Goal: Task Accomplishment & Management: Use online tool/utility

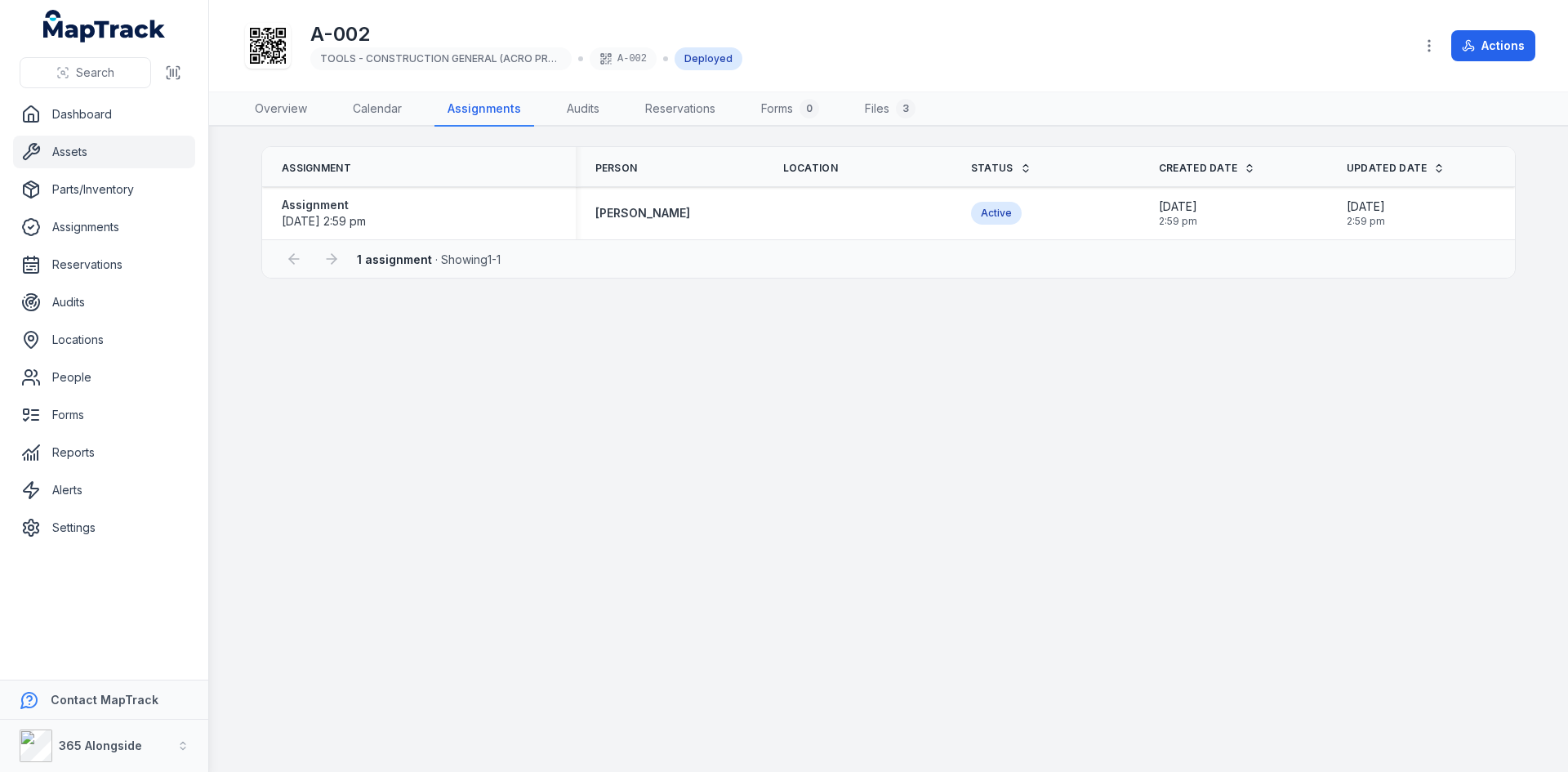
click at [102, 154] on link "Assets" at bounding box center [103, 152] width 182 height 33
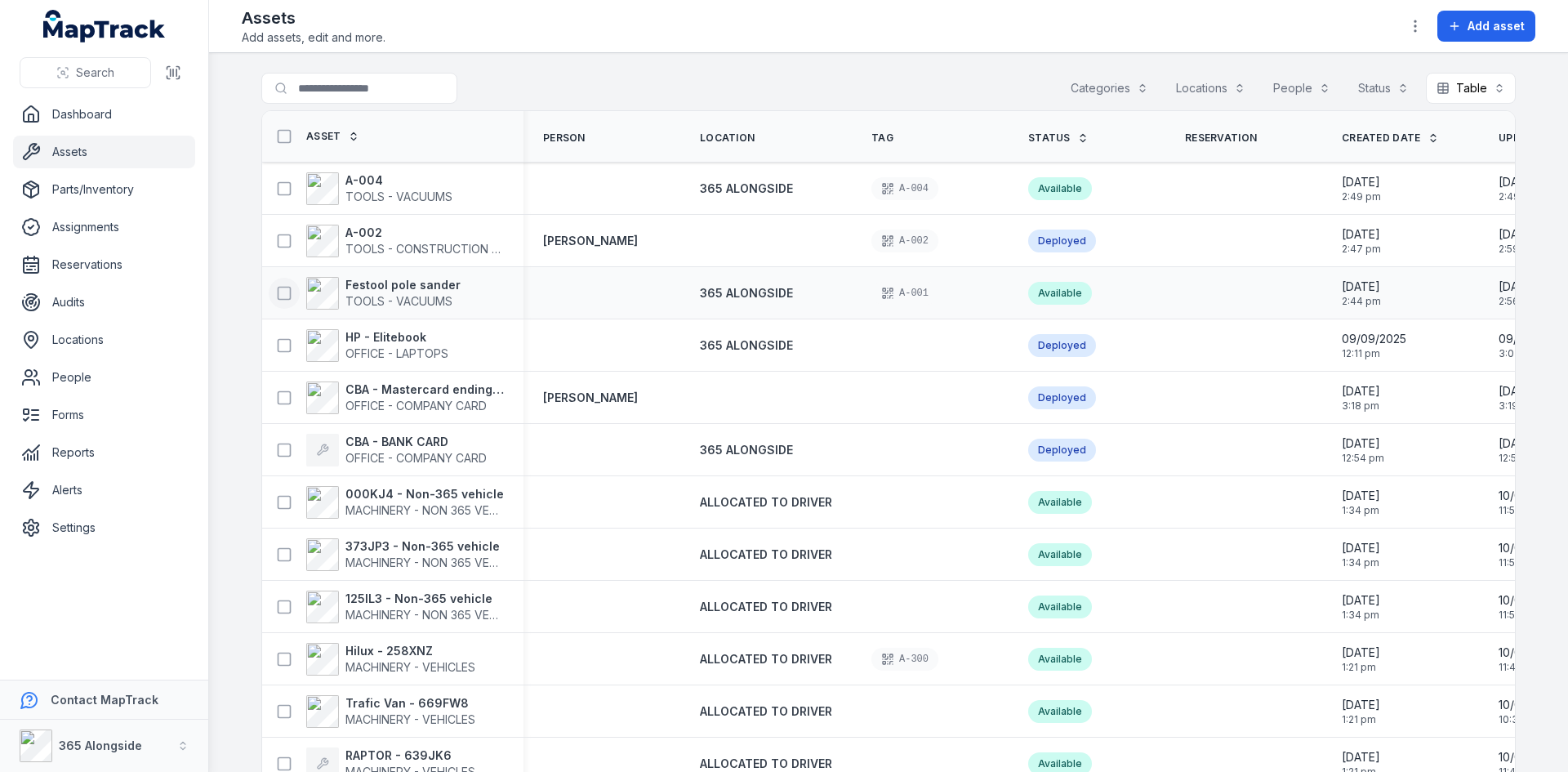
click at [283, 293] on icon at bounding box center [284, 293] width 17 height 17
click at [281, 236] on icon at bounding box center [284, 241] width 17 height 17
click at [277, 183] on icon at bounding box center [284, 189] width 17 height 17
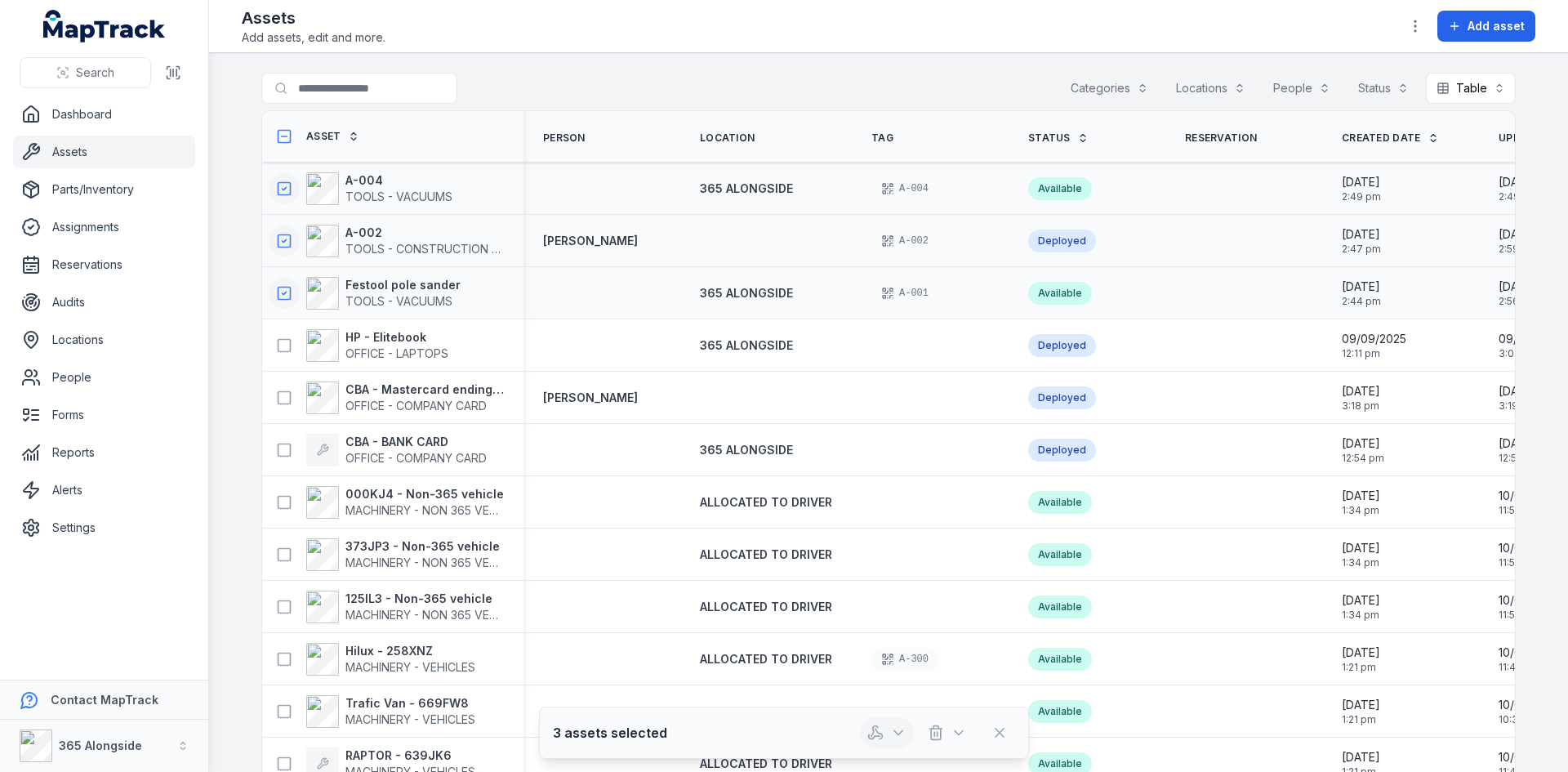
click at [895, 732] on icon "button" at bounding box center [897, 733] width 8 height 4
click at [896, 631] on div "Assign assets" at bounding box center [887, 630] width 183 height 30
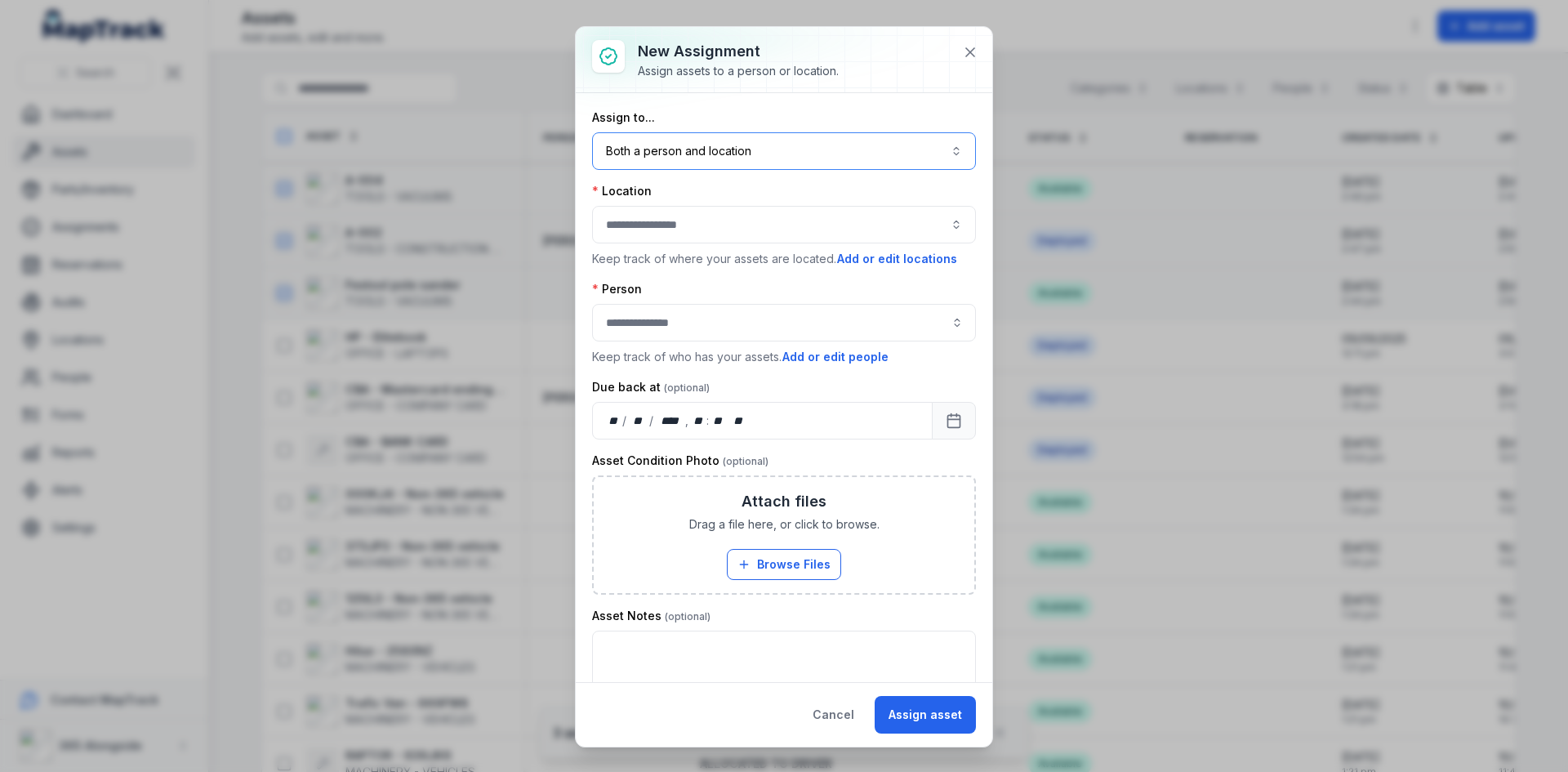
click at [730, 149] on button "Both a person and location ****" at bounding box center [784, 150] width 384 height 37
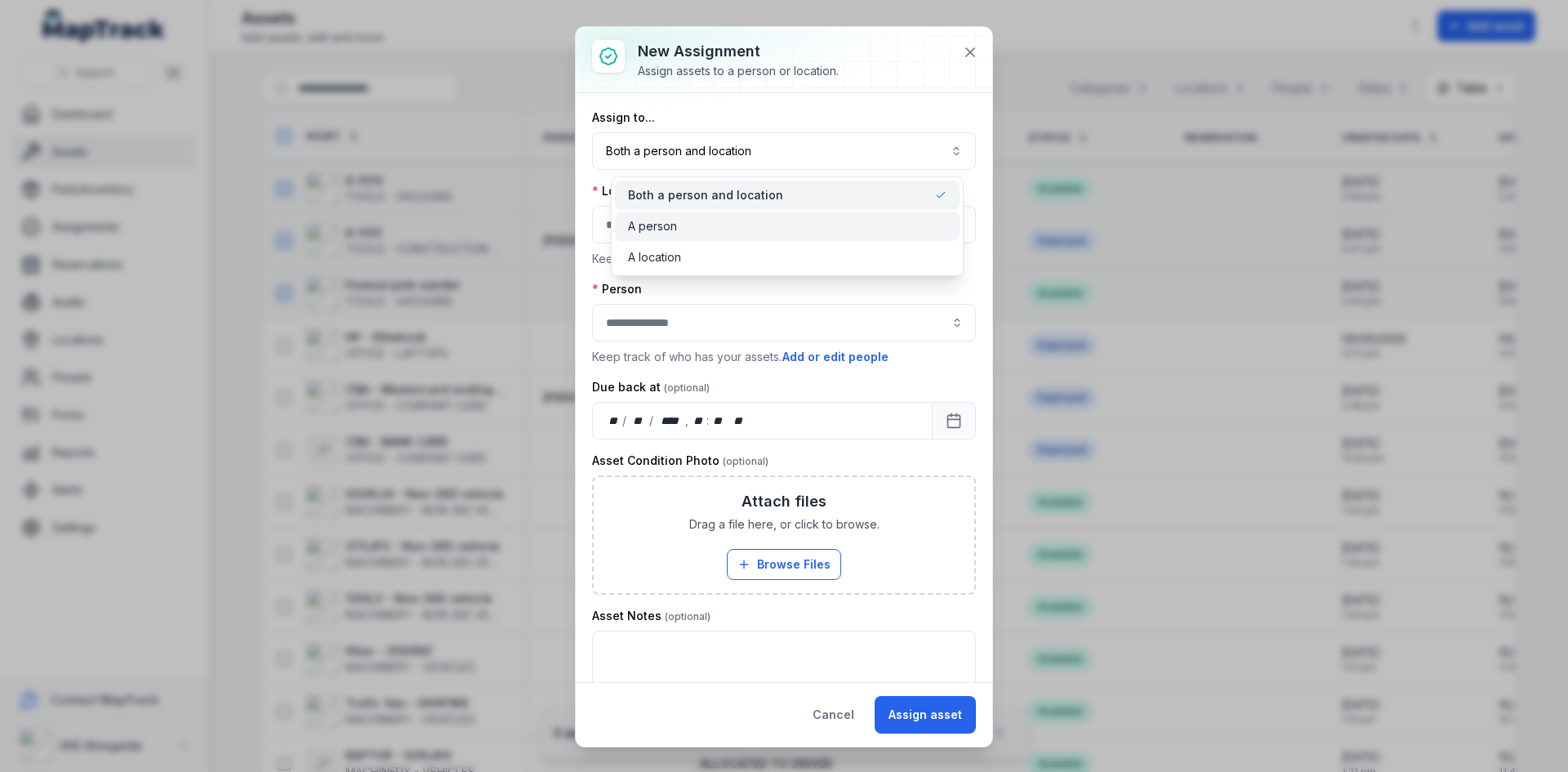
click at [766, 227] on div "A person" at bounding box center [787, 226] width 318 height 17
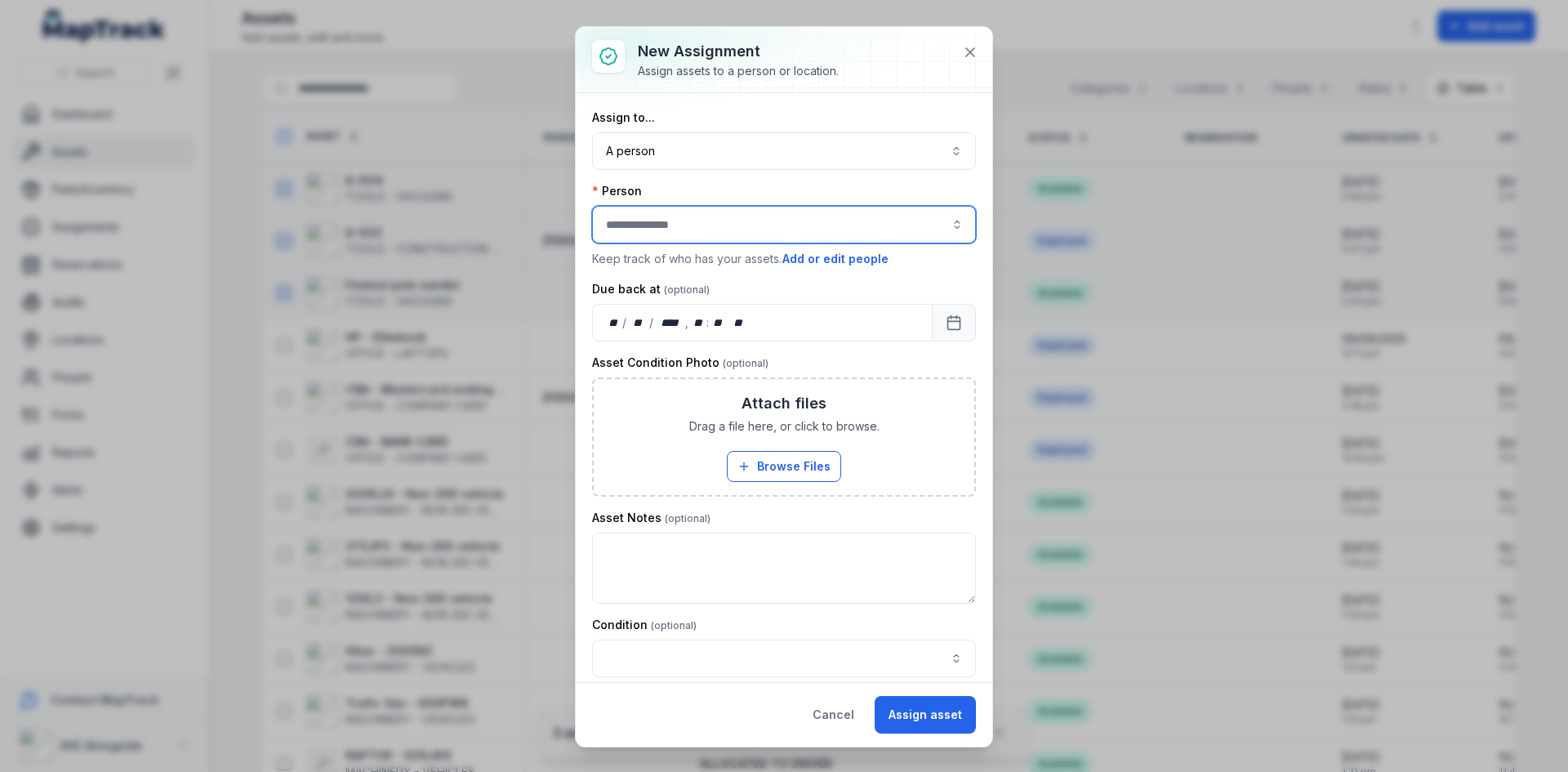
click at [713, 221] on input "assignment-add:person-label" at bounding box center [784, 224] width 384 height 37
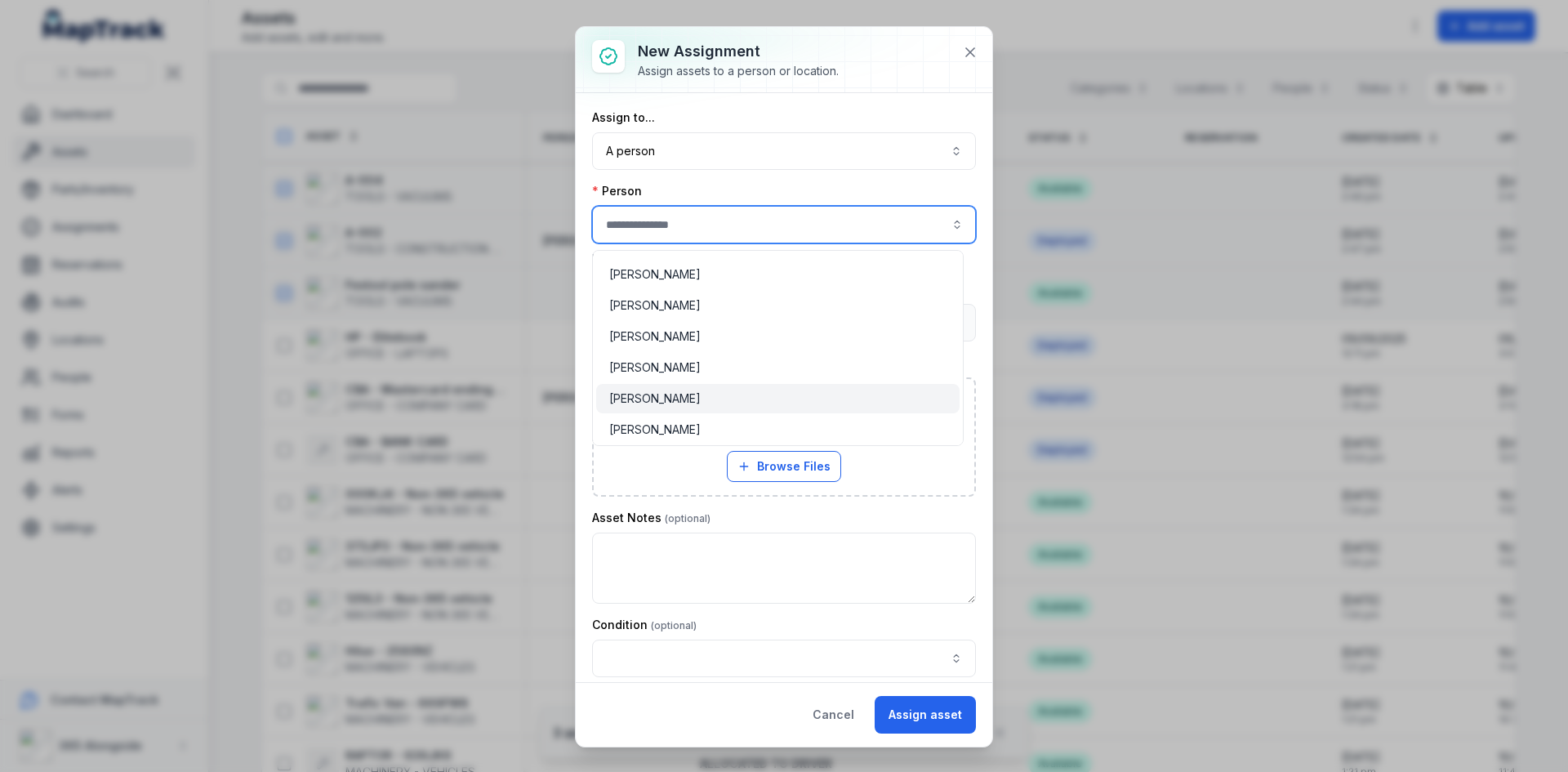
scroll to position [245, 0]
type input "**********"
click at [790, 359] on div "[PERSON_NAME]" at bounding box center [778, 364] width 337 height 17
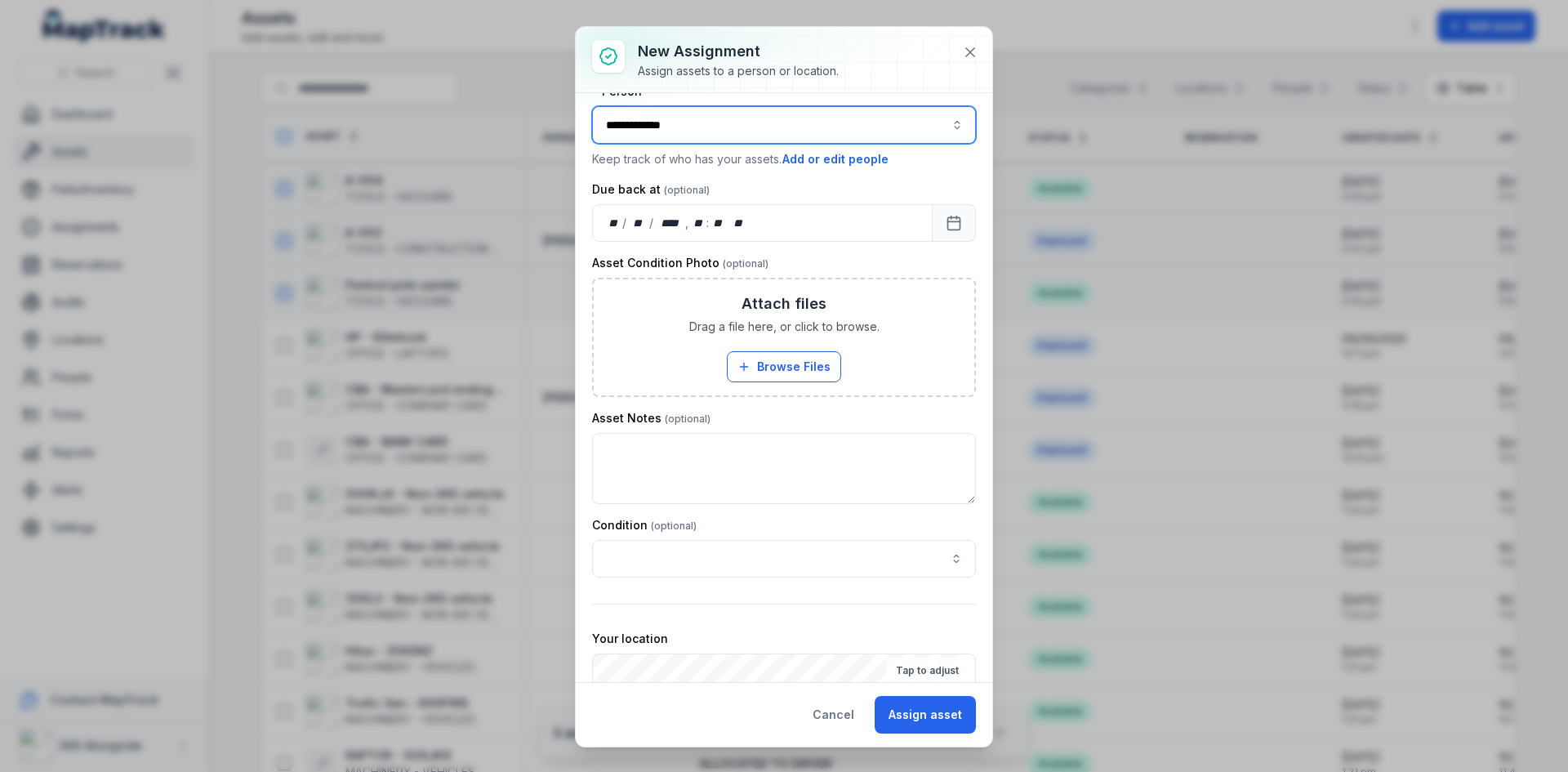
scroll to position [243, 0]
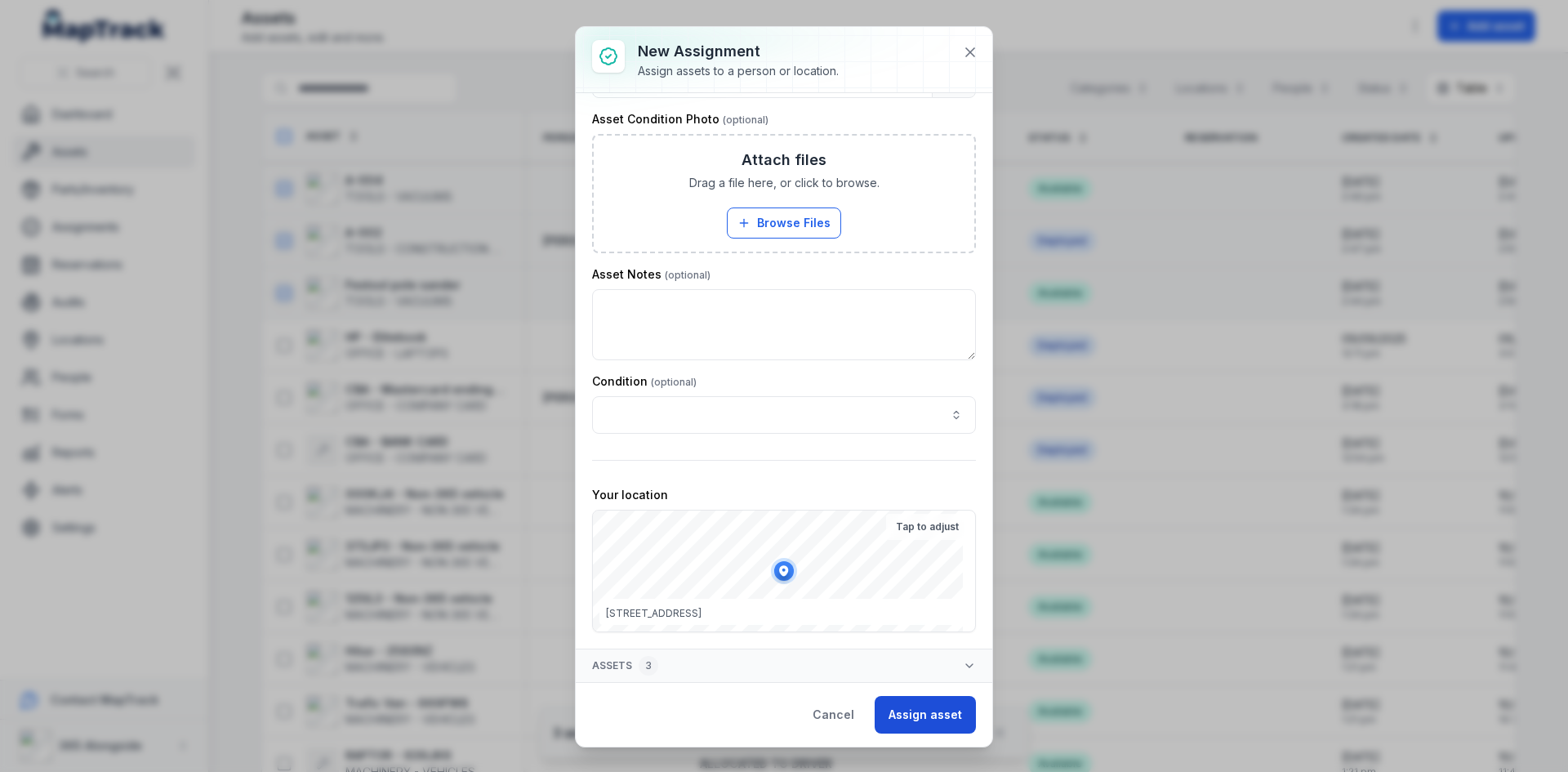
click at [944, 717] on button "Assign asset" at bounding box center [925, 714] width 101 height 37
